Goal: Check status: Check status

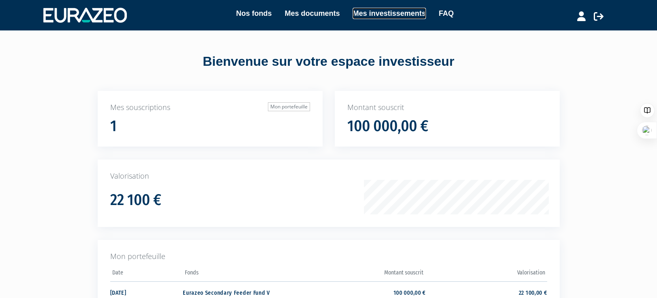
click at [369, 13] on link "Mes investissements" at bounding box center [389, 13] width 73 height 11
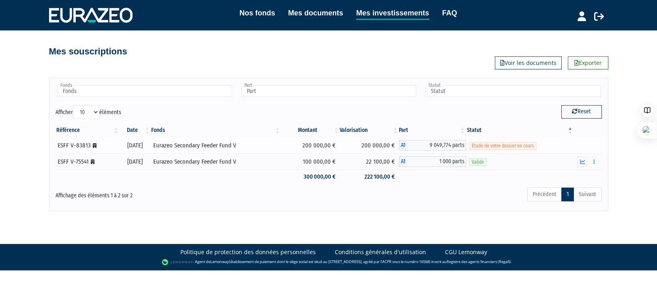
click at [489, 146] on span "Etude de votre dossier en cours" at bounding box center [503, 146] width 68 height 8
click at [520, 145] on span "Etude de votre dossier en cours" at bounding box center [503, 146] width 68 height 8
